Goal: Task Accomplishment & Management: Manage account settings

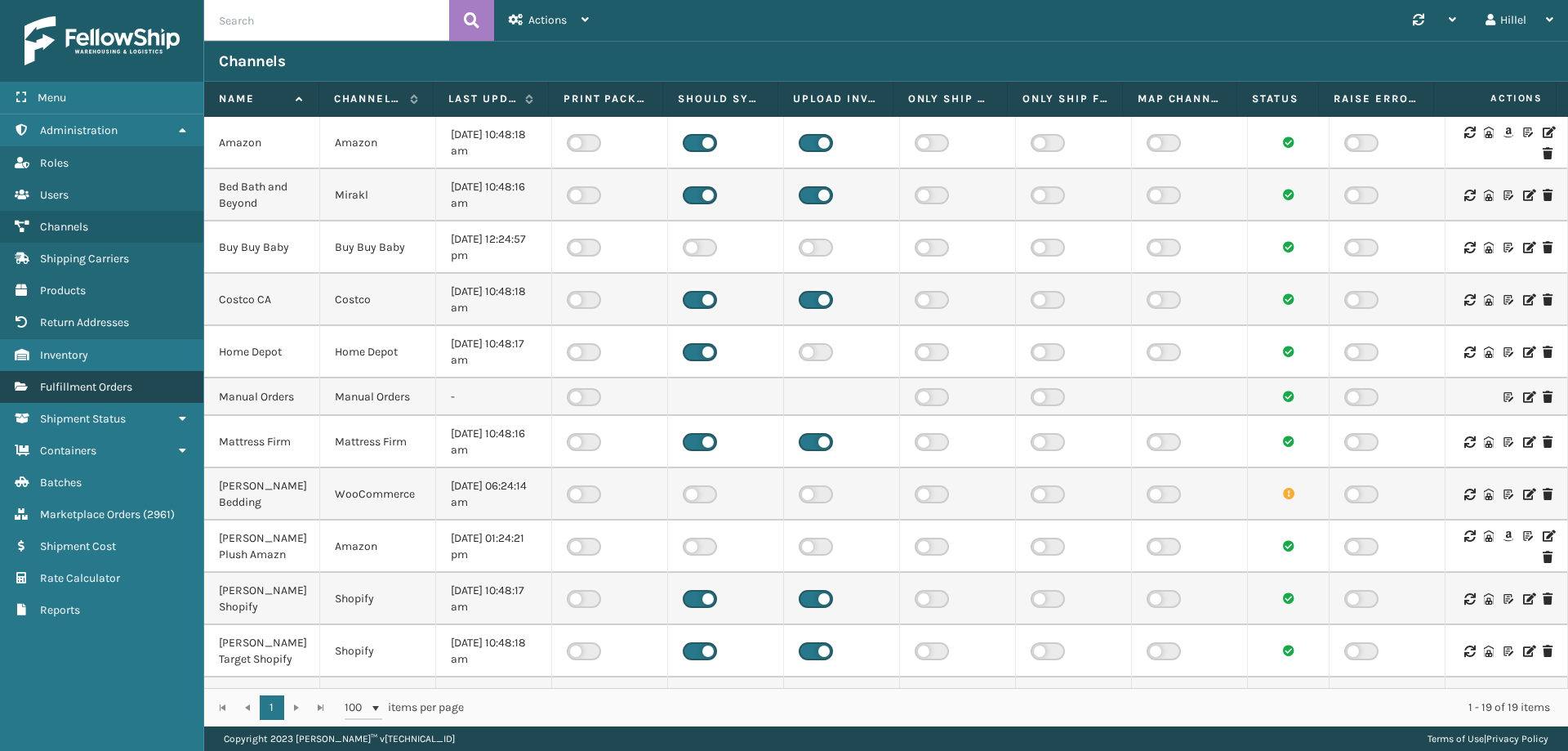
click at [120, 380] on span "Fulfillment Orders" at bounding box center [86, 387] width 93 height 14
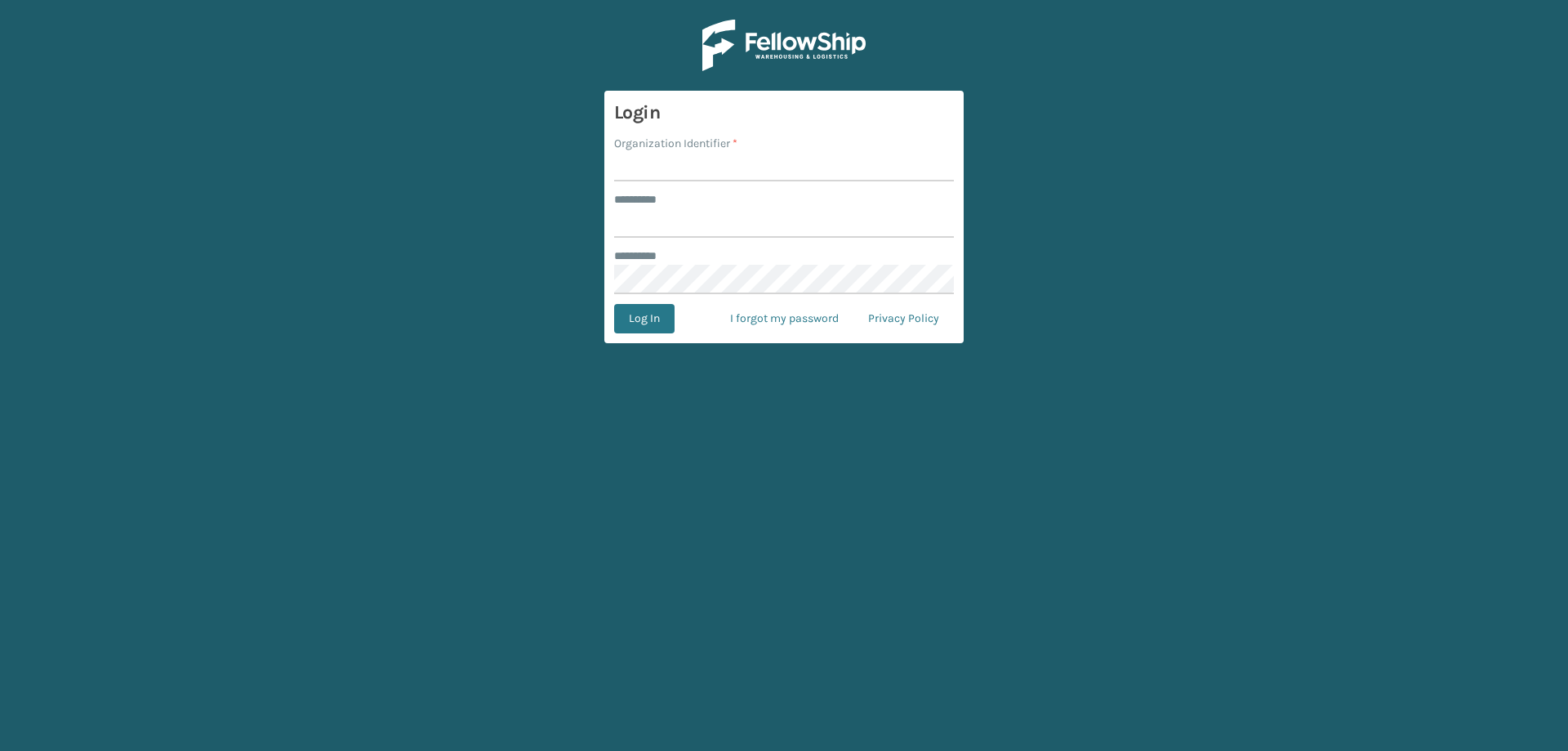
click at [657, 150] on label "Organization Identifier *" at bounding box center [675, 143] width 123 height 17
click at [657, 152] on input "Organization Identifier *" at bounding box center [783, 166] width 340 height 29
type input "Plush"
click at [688, 231] on input "******** *" at bounding box center [783, 222] width 340 height 29
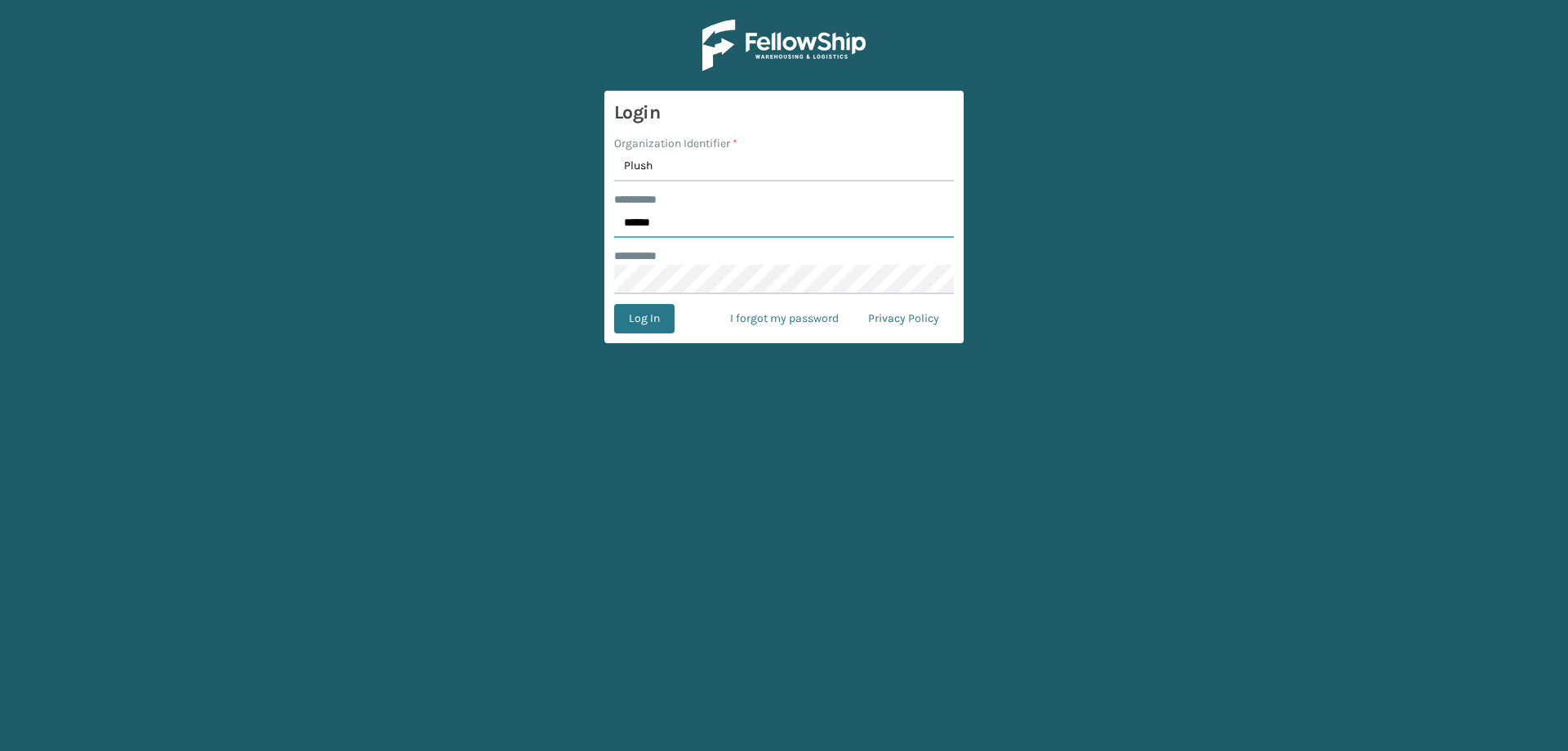
type input "******"
click at [774, 315] on link "I forgot my password" at bounding box center [784, 318] width 138 height 29
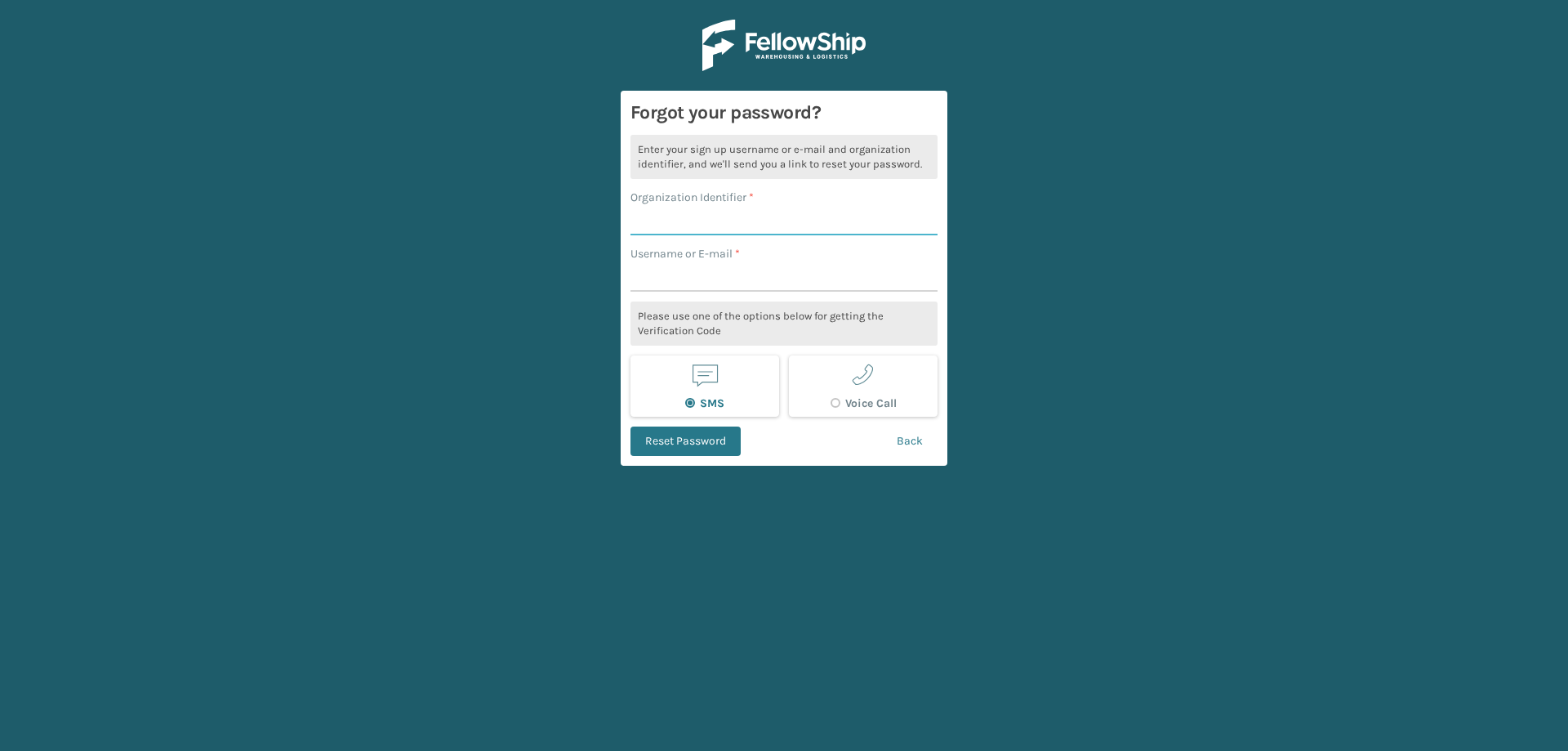
click at [691, 222] on input "Organization Identifier *" at bounding box center [784, 220] width 307 height 29
type input "Plush"
type input "Hillel"
click at [709, 448] on button "Reset Password" at bounding box center [686, 441] width 111 height 29
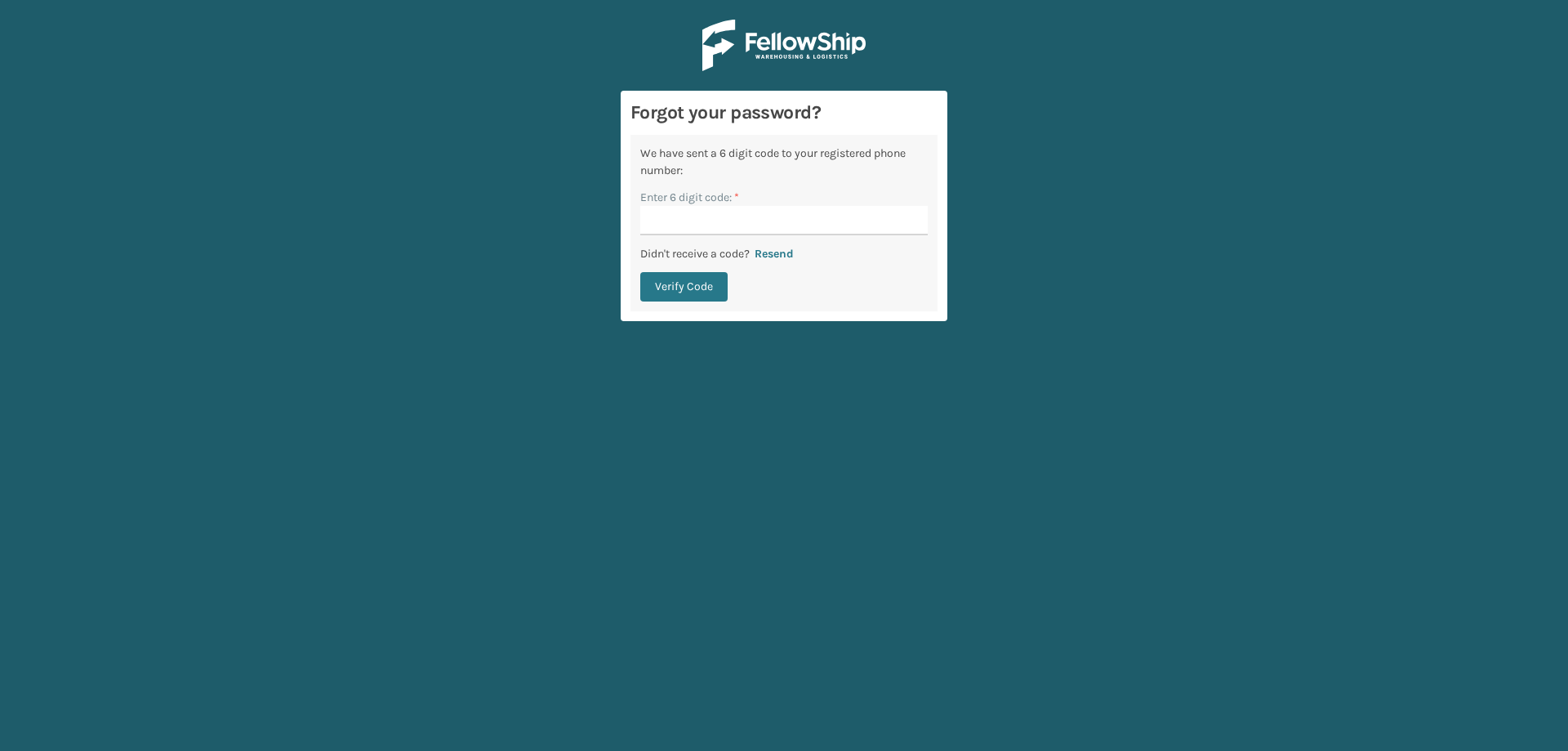
click at [690, 225] on input "Enter 6 digit code: *" at bounding box center [784, 220] width 287 height 29
type input "203068"
click at [750, 247] on button "Resend" at bounding box center [775, 254] width 49 height 15
click at [701, 303] on button "Verify Code" at bounding box center [684, 301] width 87 height 29
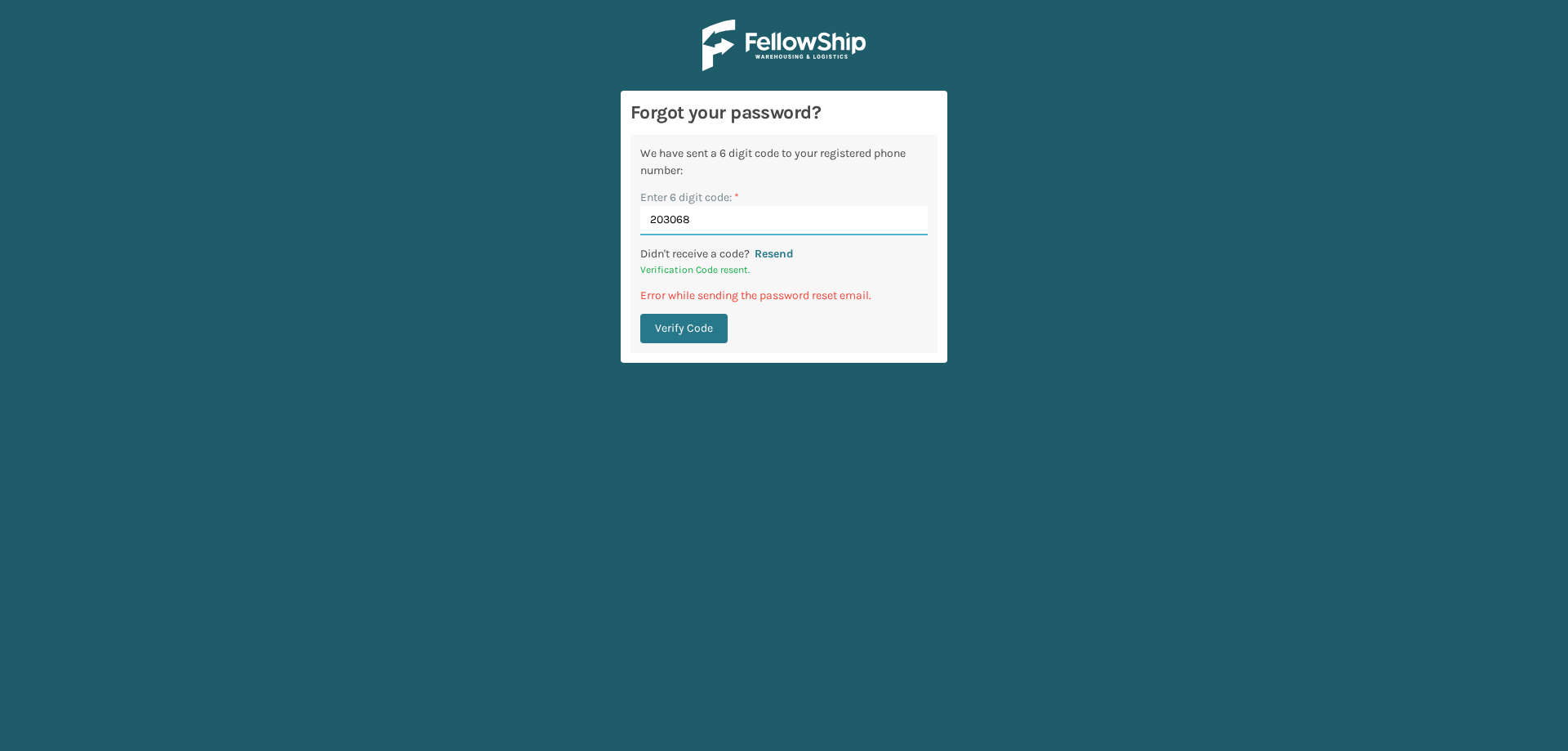
drag, startPoint x: 711, startPoint y: 224, endPoint x: 635, endPoint y: 218, distance: 76.2
click at [635, 218] on div "We have sent a 6 digit code to your registered phone number: Enter 6 digit code…" at bounding box center [784, 243] width 307 height 218
click at [680, 330] on button "Verify Code" at bounding box center [684, 328] width 87 height 29
click at [711, 224] on input "203068" at bounding box center [784, 220] width 287 height 29
click at [765, 247] on button "Resend" at bounding box center [775, 254] width 49 height 15
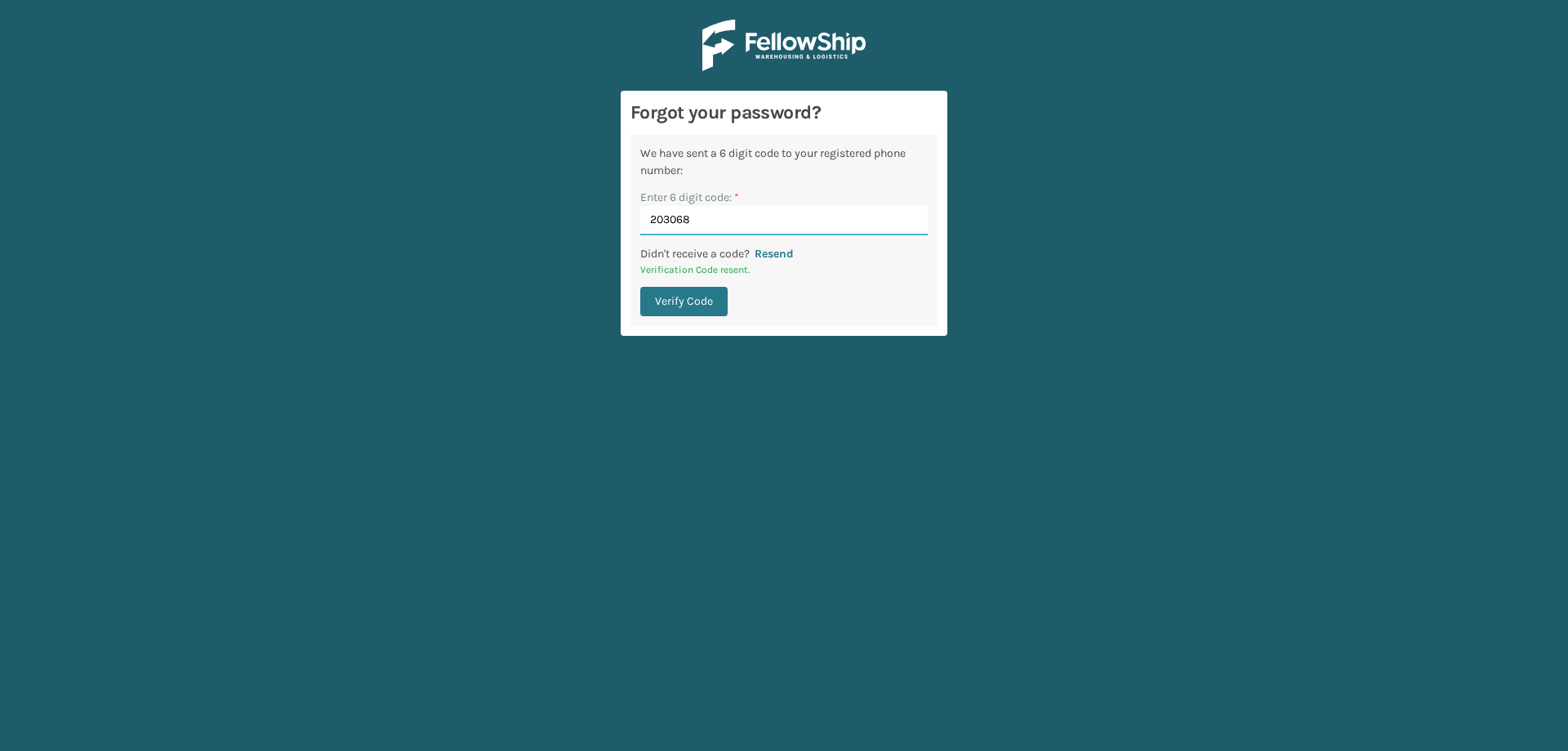
drag, startPoint x: 716, startPoint y: 219, endPoint x: 644, endPoint y: 212, distance: 72.3
click at [644, 212] on input "203068" at bounding box center [784, 220] width 287 height 29
click at [750, 247] on button "Resend" at bounding box center [775, 254] width 49 height 15
drag, startPoint x: 724, startPoint y: 220, endPoint x: 634, endPoint y: 218, distance: 90.0
click at [634, 218] on div "We have sent a 6 digit code to your registered phone number: Enter 6 digit code…" at bounding box center [784, 230] width 307 height 191
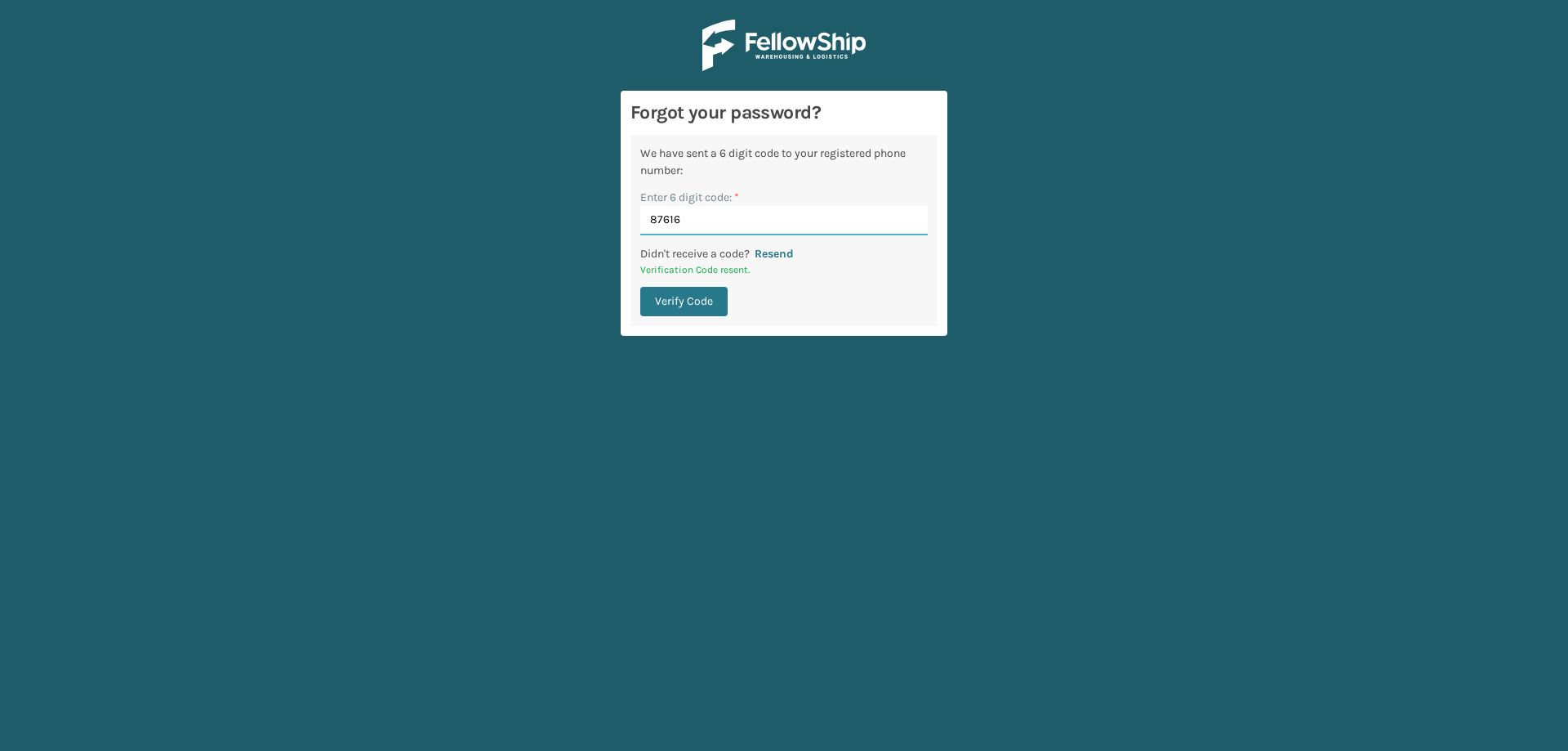
type input "876164"
click at [648, 290] on button "Verify Code" at bounding box center [684, 301] width 87 height 29
